Goal: Information Seeking & Learning: Learn about a topic

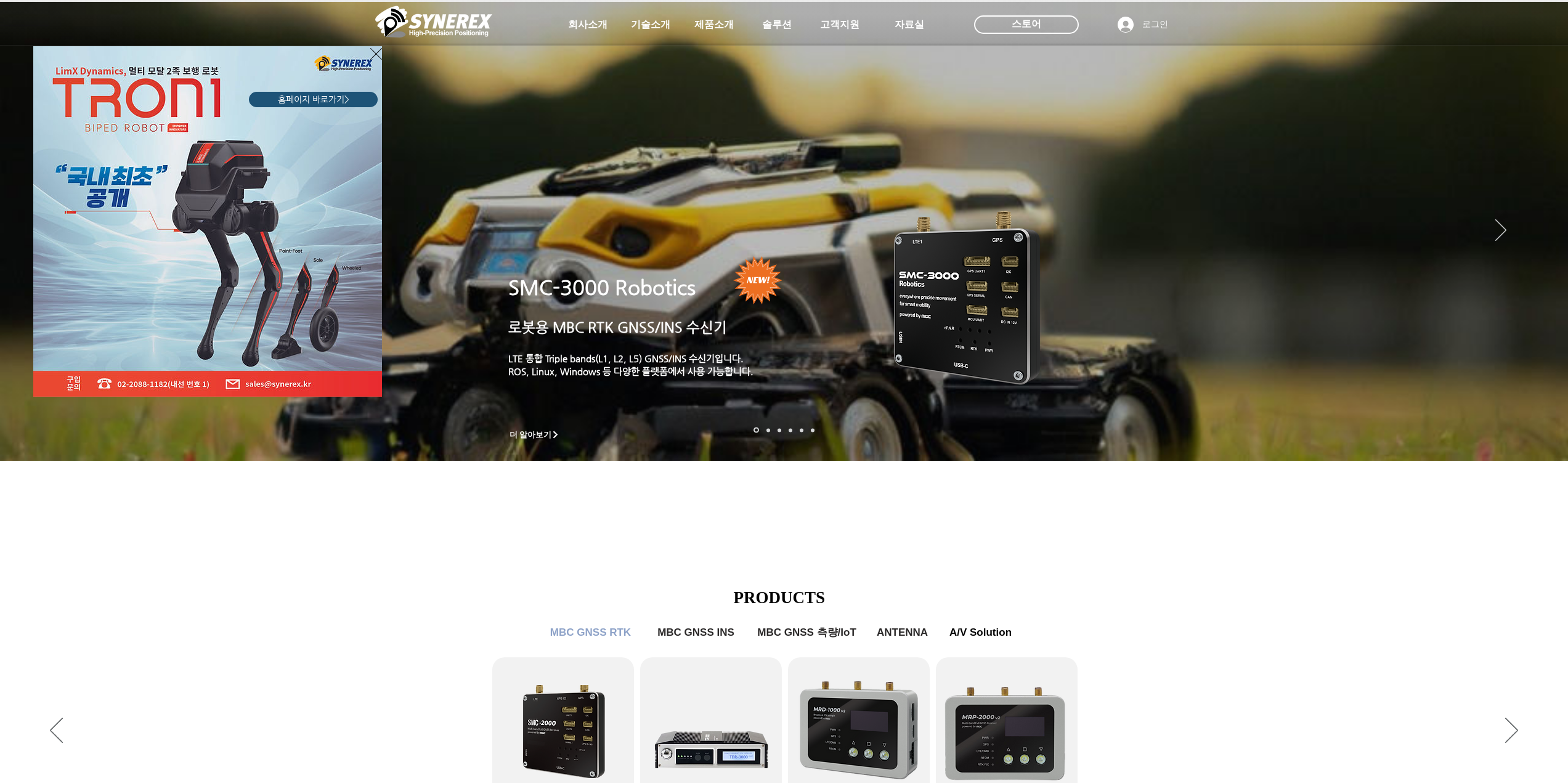
click at [373, 52] on icon "사이트로 돌아가기" at bounding box center [376, 54] width 11 height 15
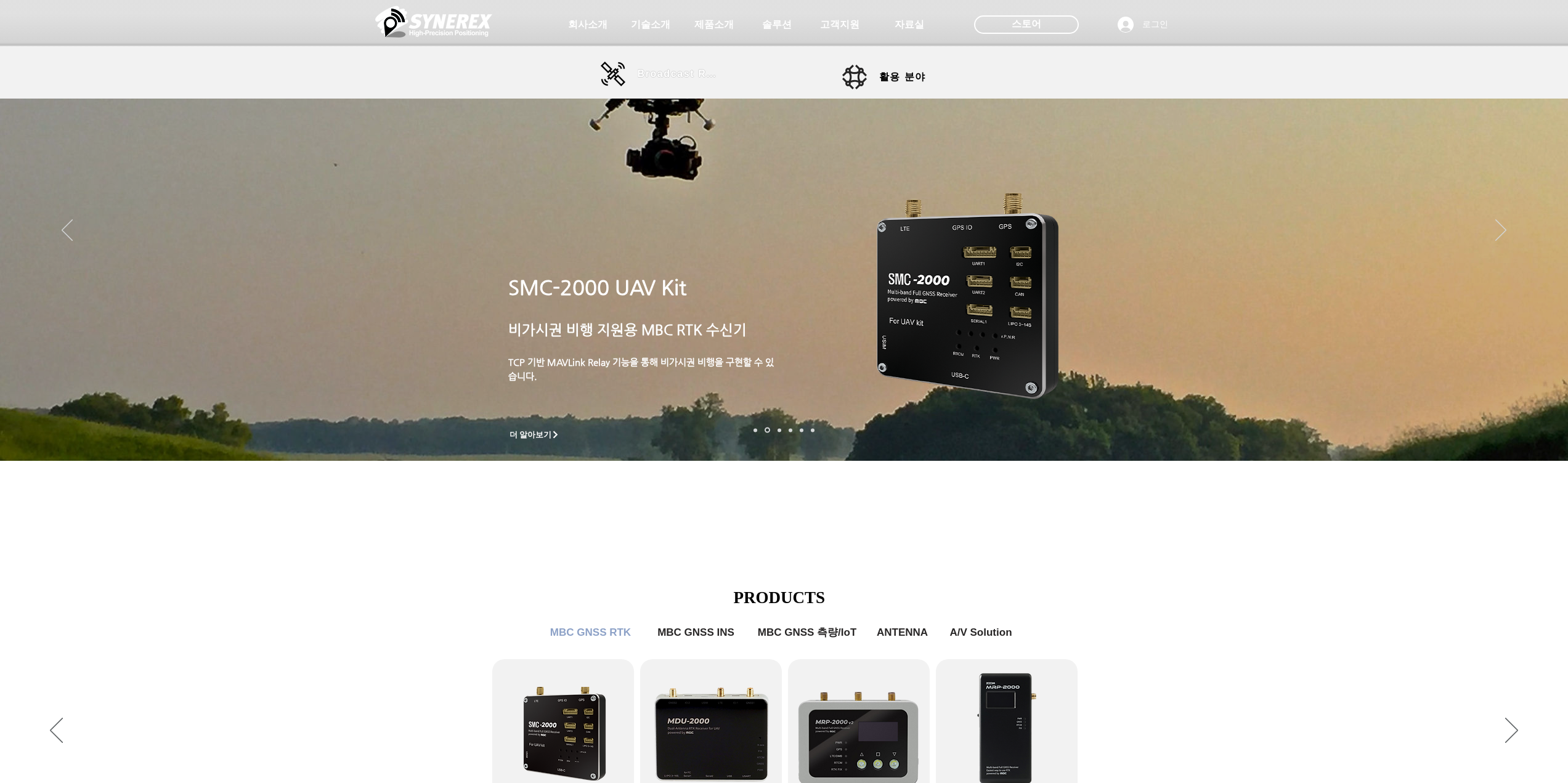
click at [649, 75] on span "Broadcast RTK" at bounding box center [679, 74] width 83 height 11
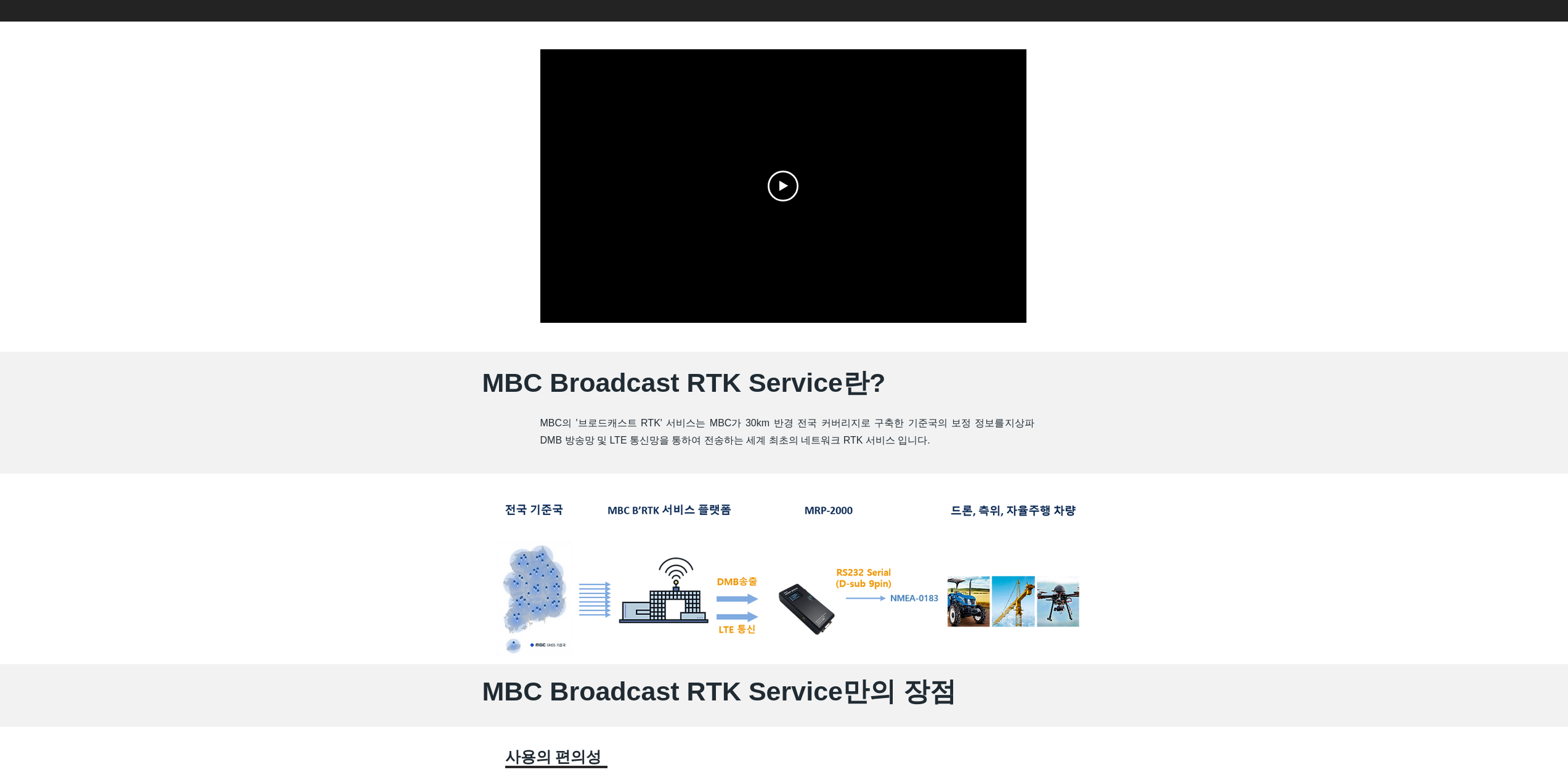
scroll to position [308, 0]
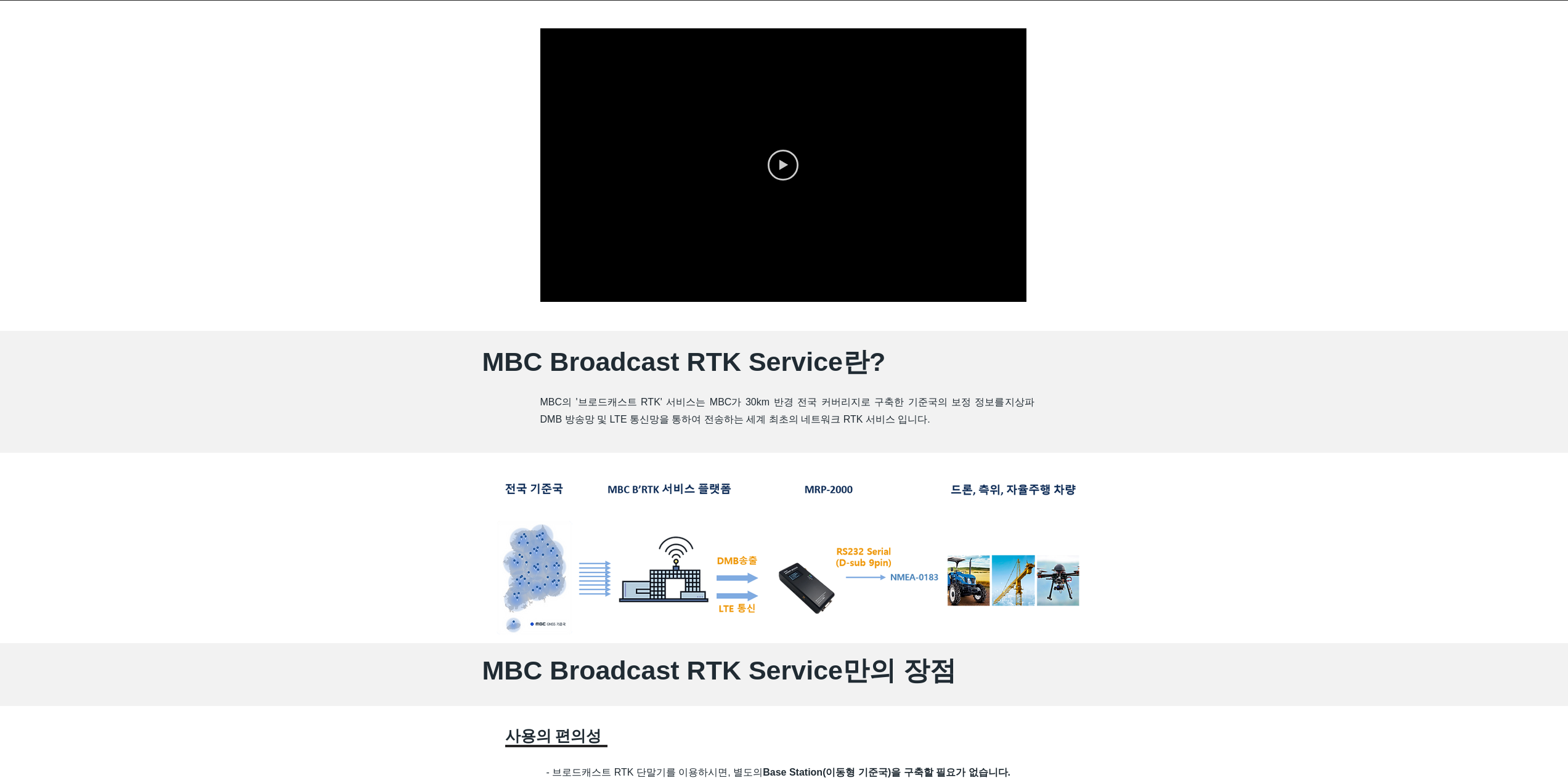
click at [772, 161] on icon "Play video" at bounding box center [783, 165] width 30 height 30
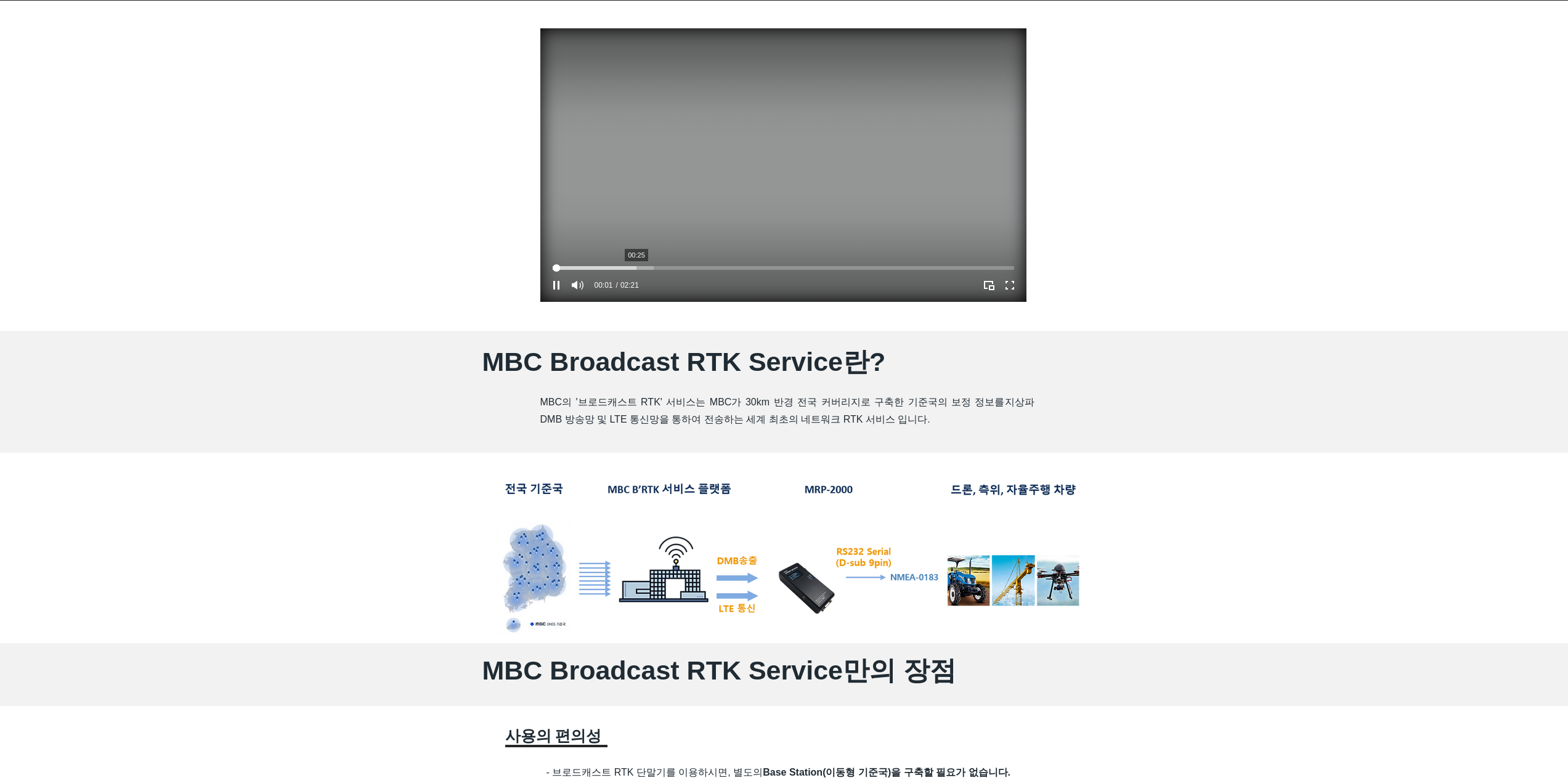
click at [636, 267] on div "Your Video Title Video Player" at bounding box center [783, 267] width 462 height 4
click at [667, 263] on video "Your Video Title Video Player" at bounding box center [783, 165] width 486 height 273
click at [669, 264] on div "Your Video Title Video Player" at bounding box center [783, 267] width 462 height 10
click at [703, 266] on div "Your Video Title Video Player" at bounding box center [783, 267] width 462 height 4
click at [737, 268] on div "Your Video Title Video Player" at bounding box center [783, 267] width 462 height 4
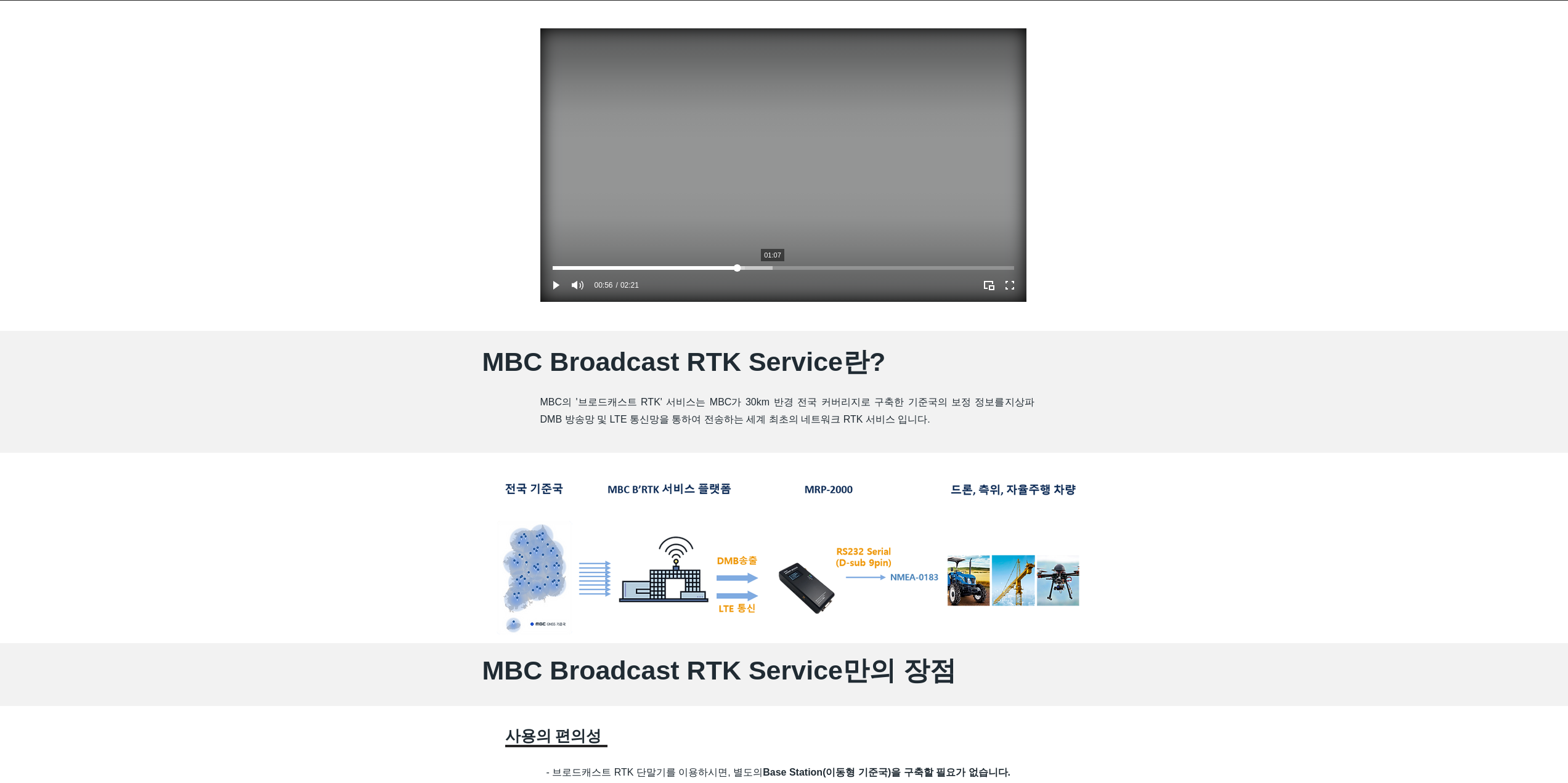
click at [773, 268] on div "Your Video Title Video Player" at bounding box center [783, 267] width 462 height 4
click at [814, 266] on div "Your Video Title Video Player" at bounding box center [783, 267] width 462 height 4
click at [850, 266] on div "Your Video Title Video Player" at bounding box center [783, 267] width 462 height 4
click at [872, 267] on div "Your Video Title Video Player" at bounding box center [783, 267] width 462 height 4
click at [892, 267] on div "Your Video Title Video Player" at bounding box center [783, 267] width 462 height 4
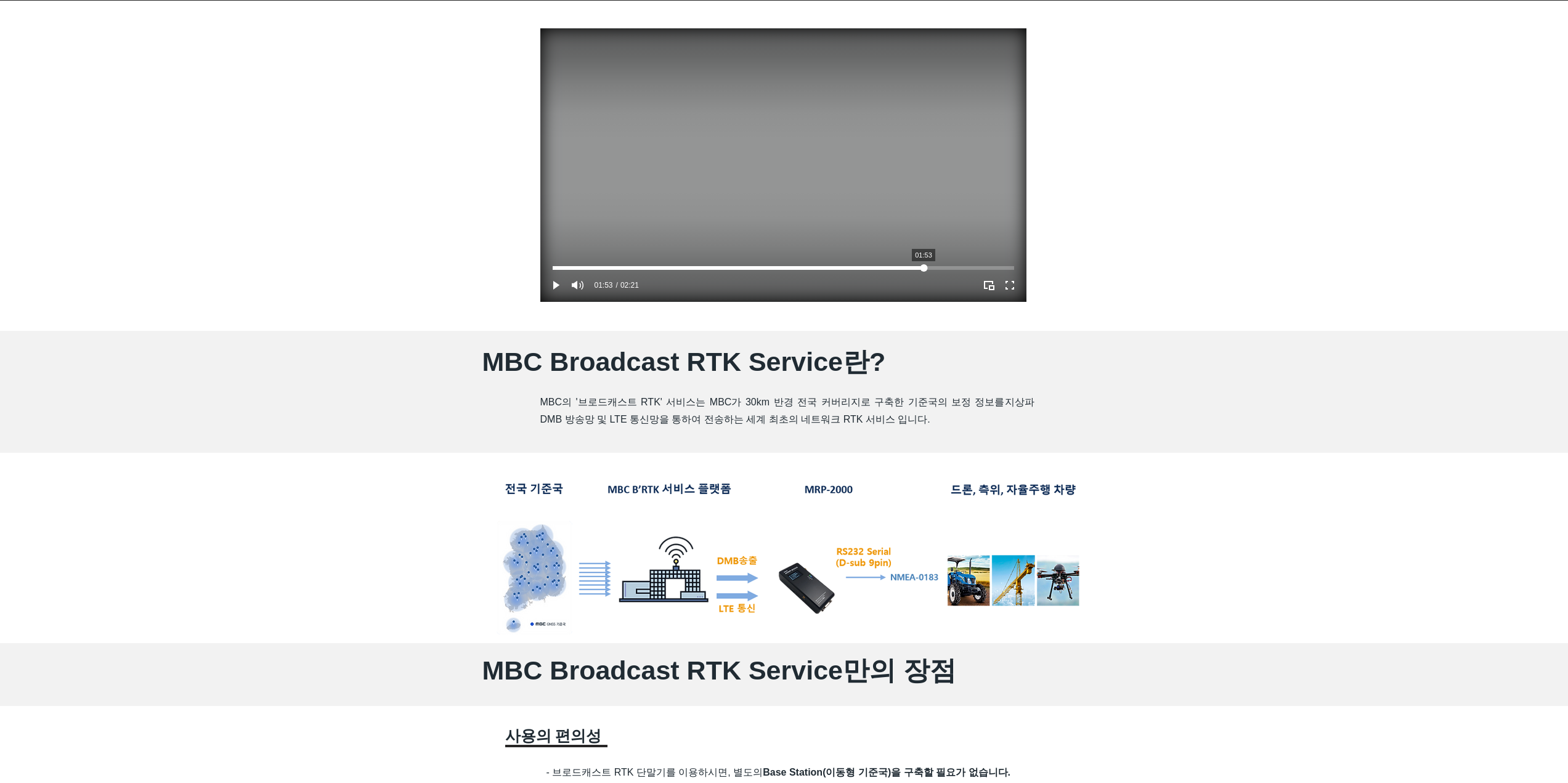
click at [923, 267] on div "Your Video Title Video Player" at bounding box center [783, 267] width 462 height 4
click at [952, 267] on div "Your Video Title Video Player" at bounding box center [783, 267] width 462 height 4
click at [974, 267] on div "Your Video Title Video Player" at bounding box center [783, 267] width 462 height 4
click at [993, 267] on div "Your Video Title Video Player" at bounding box center [783, 267] width 462 height 4
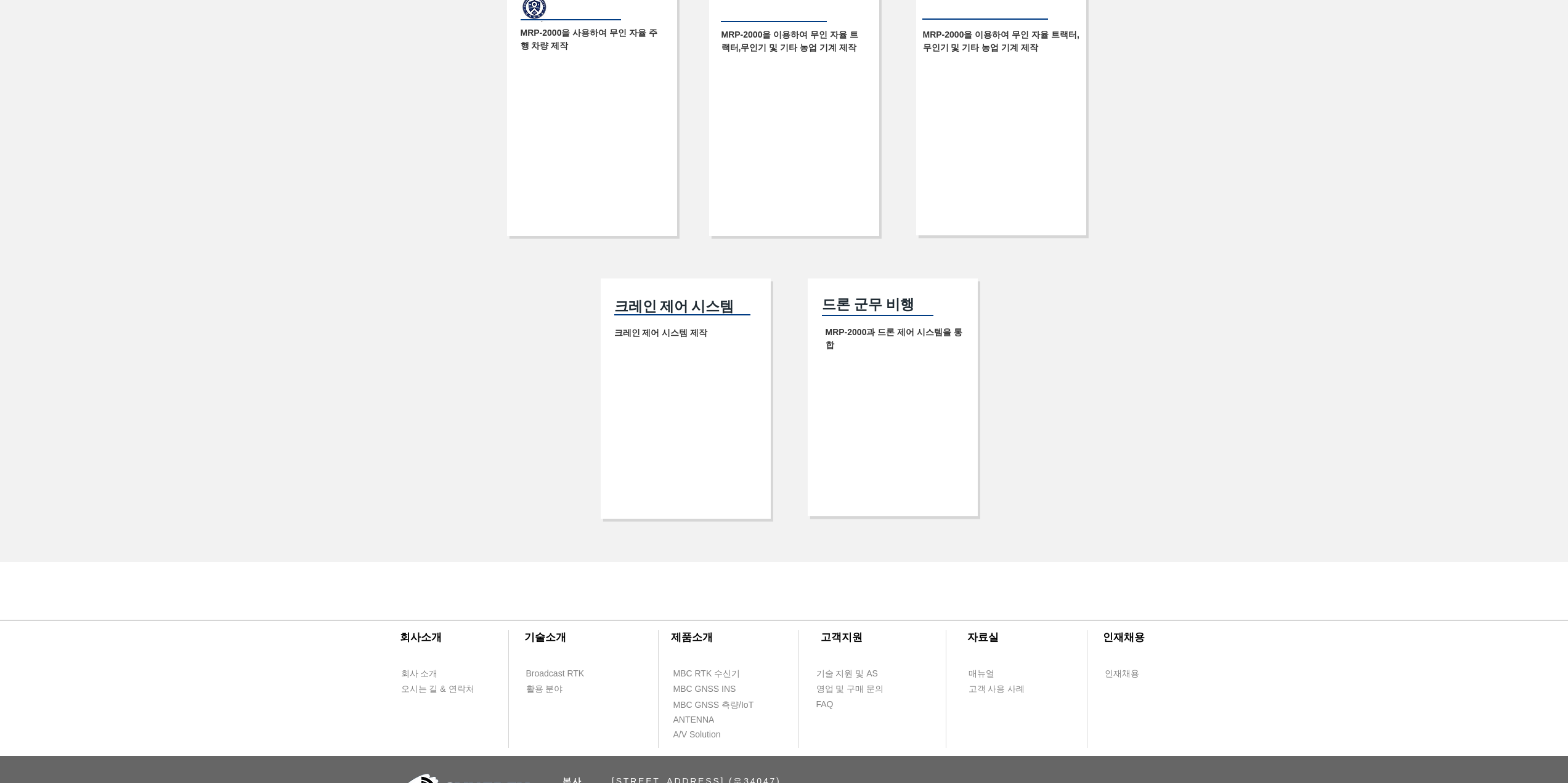
scroll to position [2341, 0]
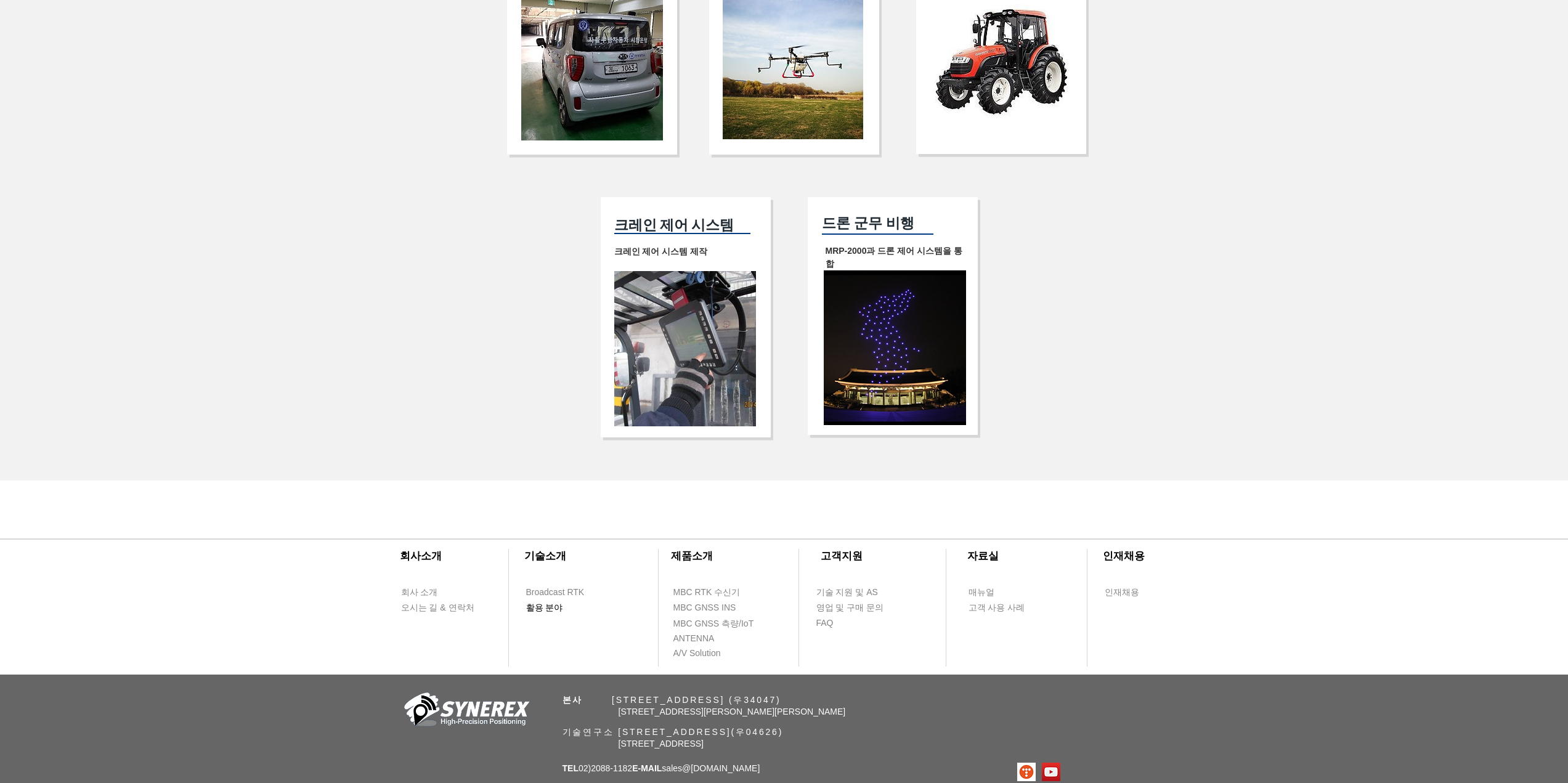
click at [542, 614] on span "활용 분야" at bounding box center [545, 608] width 37 height 12
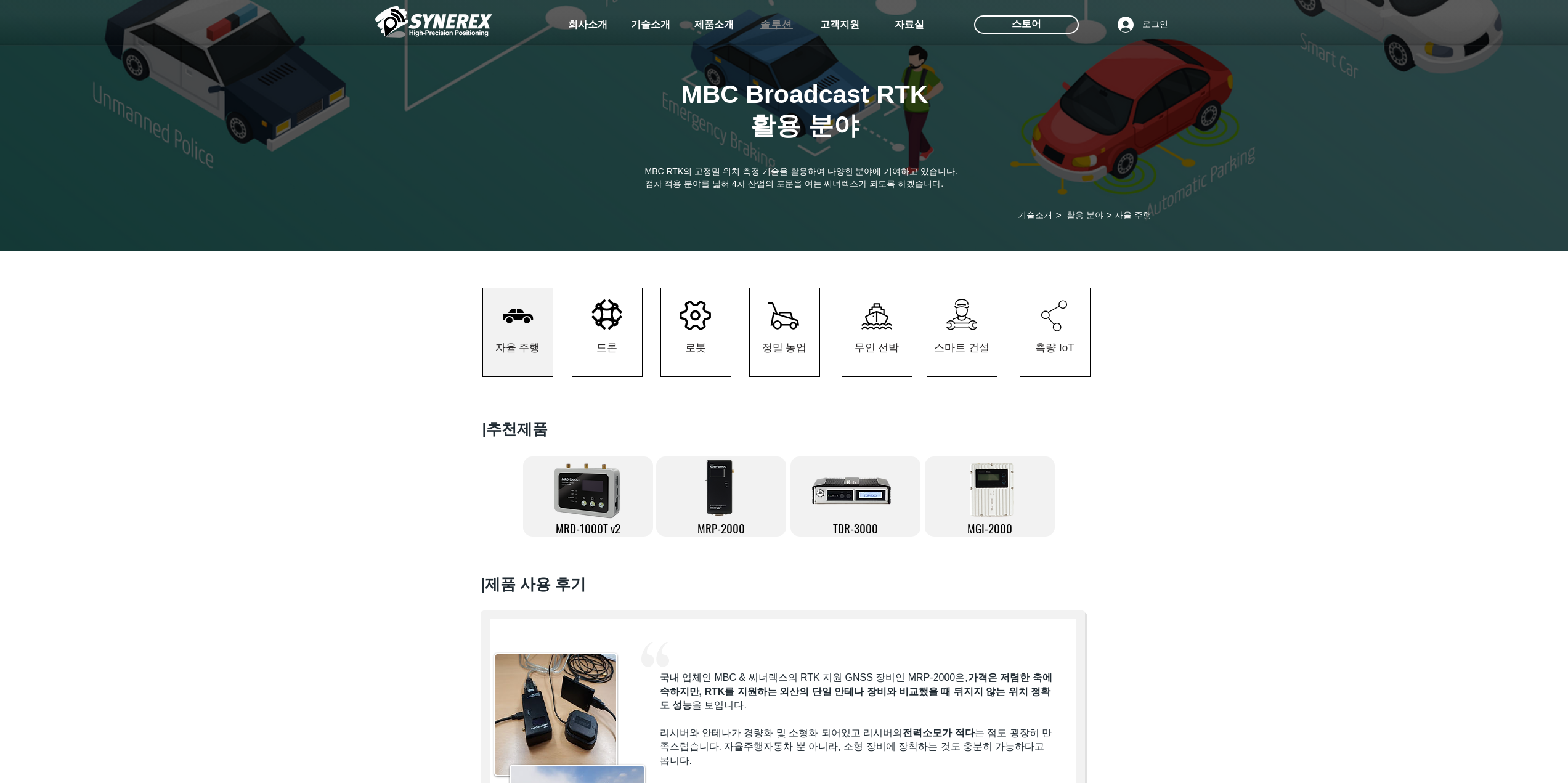
click at [776, 27] on span "솔루션" at bounding box center [776, 24] width 33 height 13
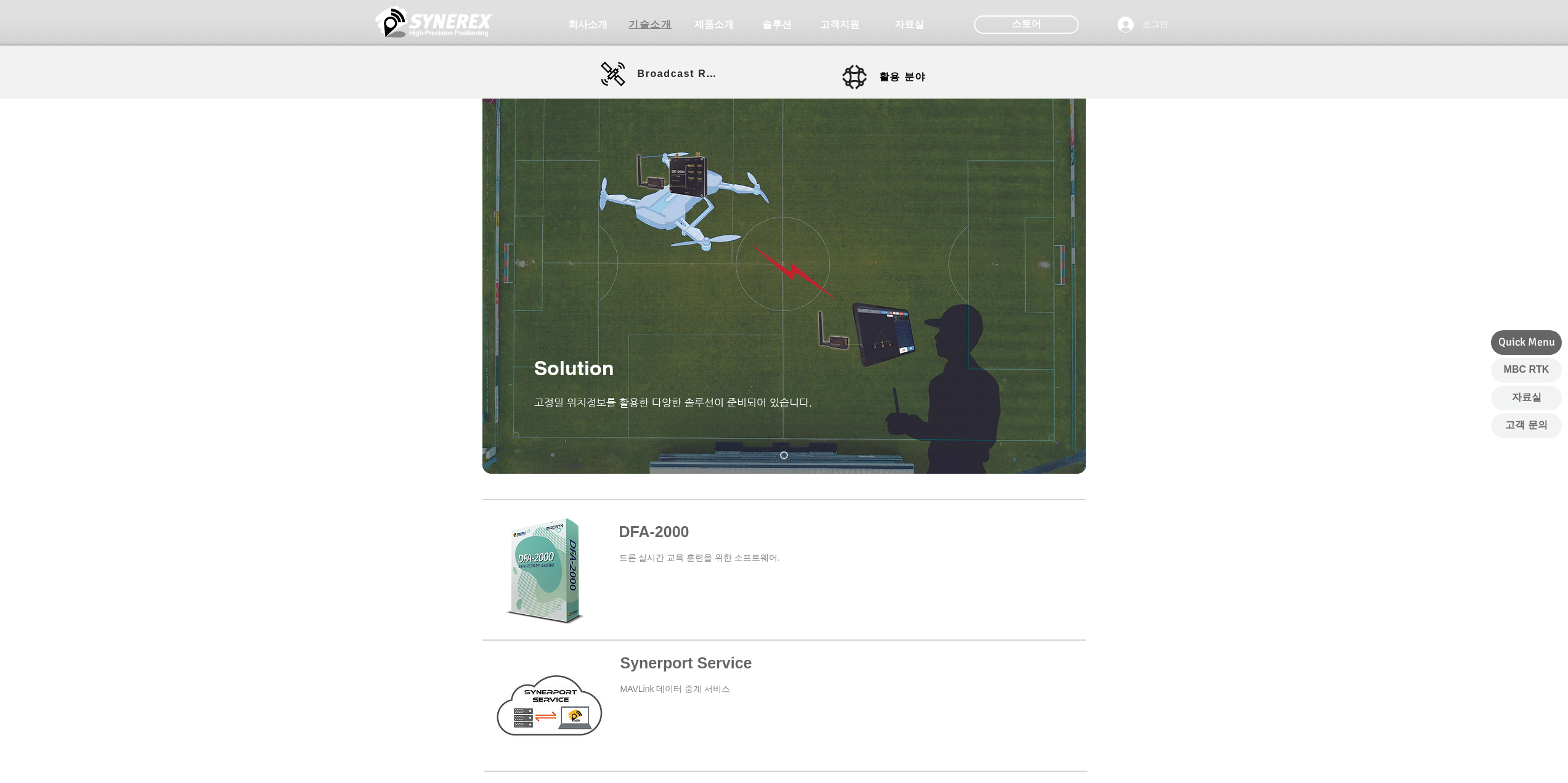
click at [674, 27] on span "기술소개" at bounding box center [651, 24] width 62 height 24
